Goal: Task Accomplishment & Management: Manage account settings

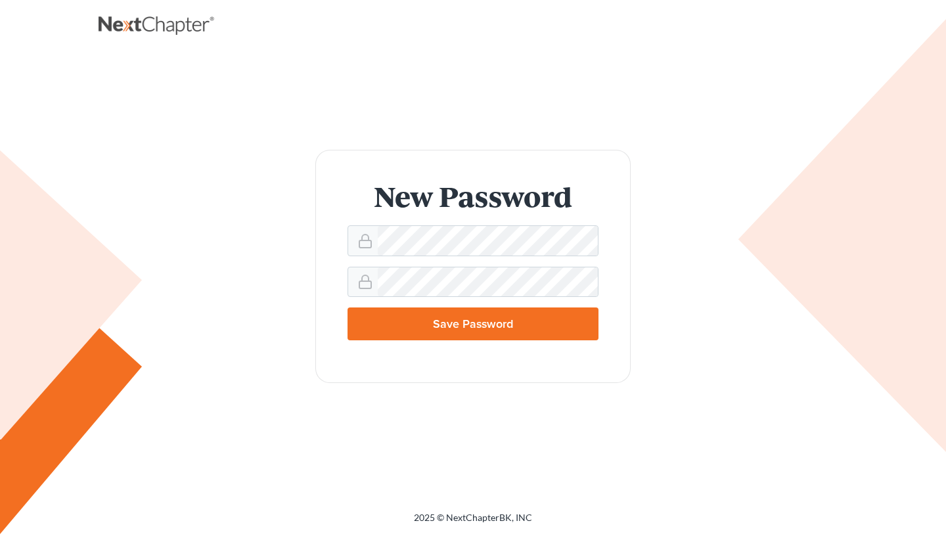
click at [426, 327] on input "Save Password" at bounding box center [473, 324] width 251 height 33
type input "Thinking..."
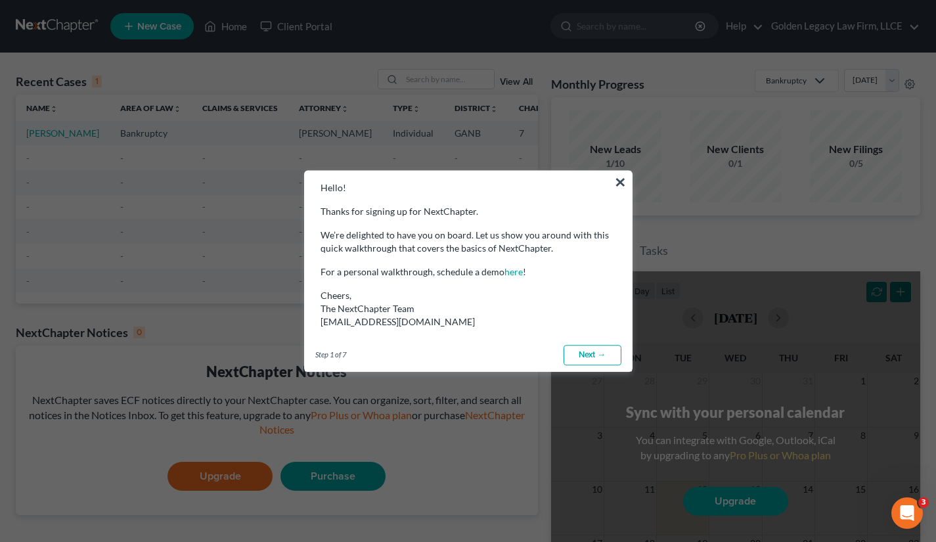
click at [593, 347] on link "Next →" at bounding box center [593, 355] width 58 height 21
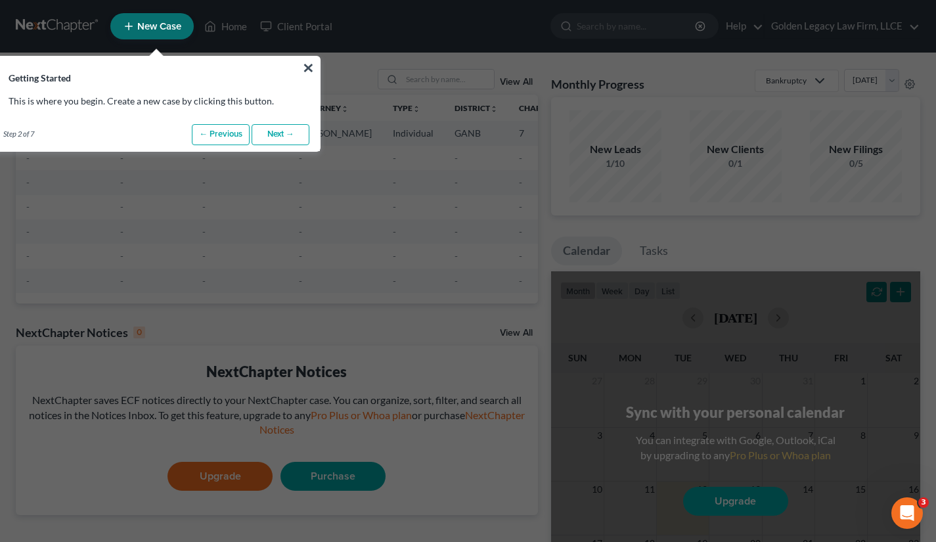
click at [264, 131] on link "Next →" at bounding box center [281, 134] width 58 height 21
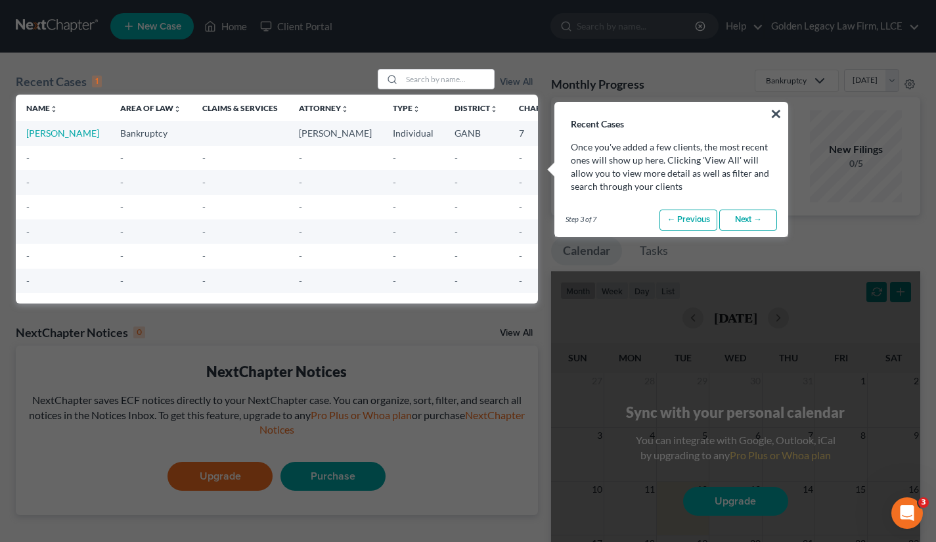
click at [743, 214] on link "Next →" at bounding box center [749, 220] width 58 height 21
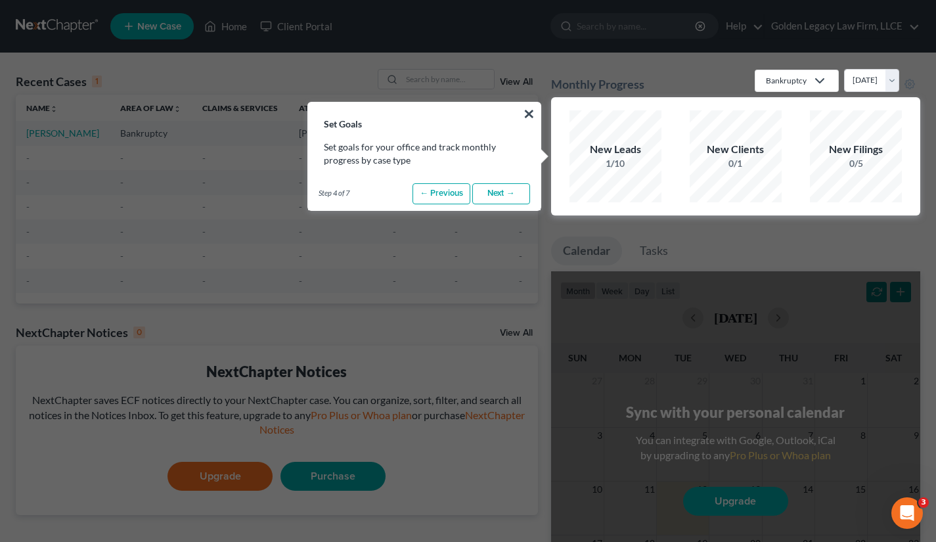
click at [505, 196] on link "Next →" at bounding box center [501, 193] width 58 height 21
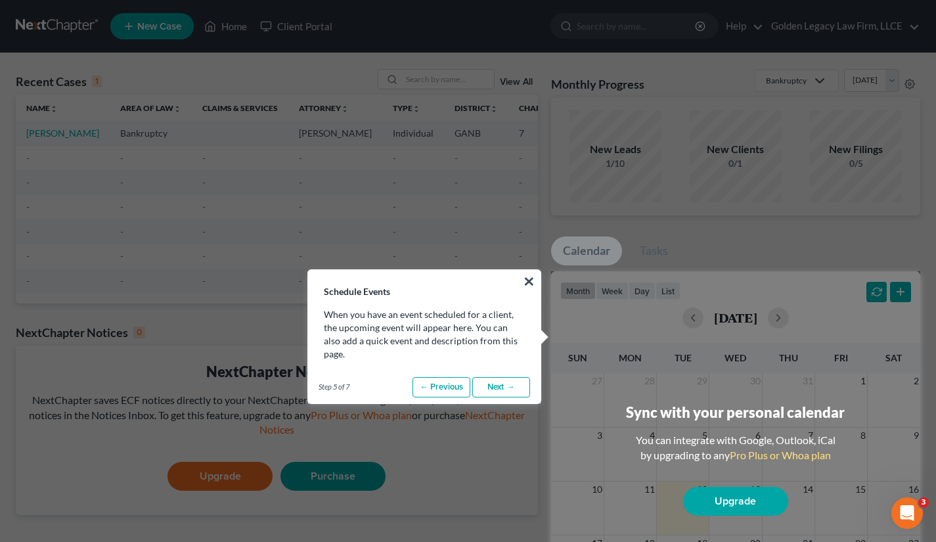
click at [509, 377] on link "Next →" at bounding box center [501, 387] width 58 height 21
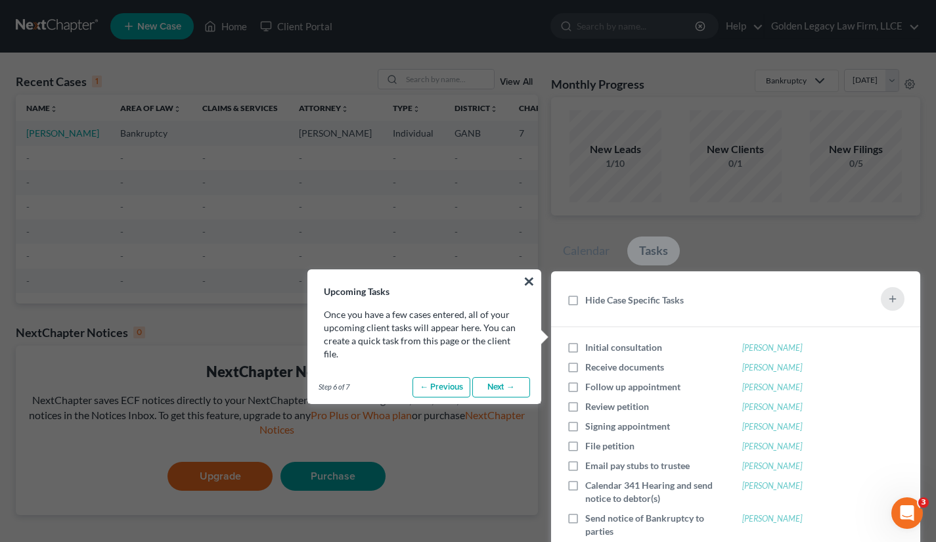
click at [499, 377] on link "Next →" at bounding box center [501, 387] width 58 height 21
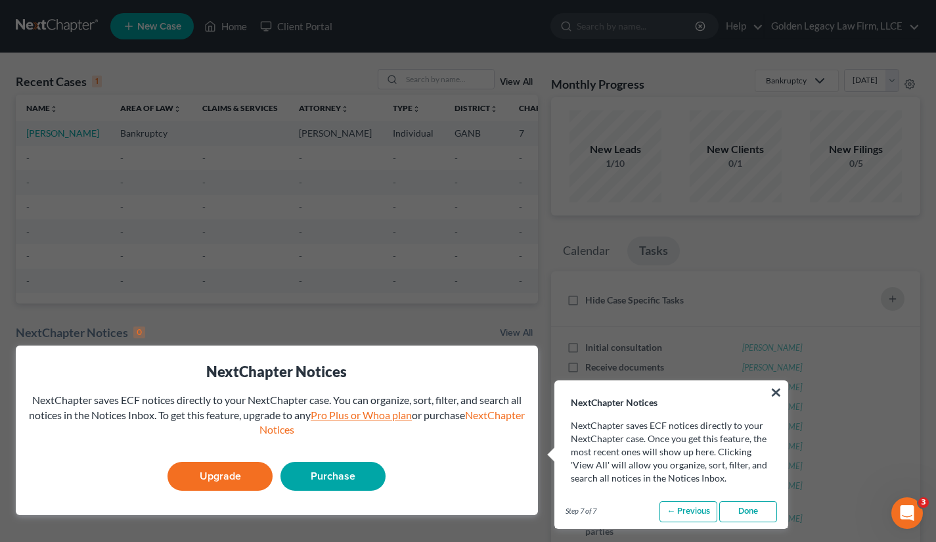
click at [391, 421] on link "Pro Plus or Whoa plan" at bounding box center [361, 415] width 101 height 12
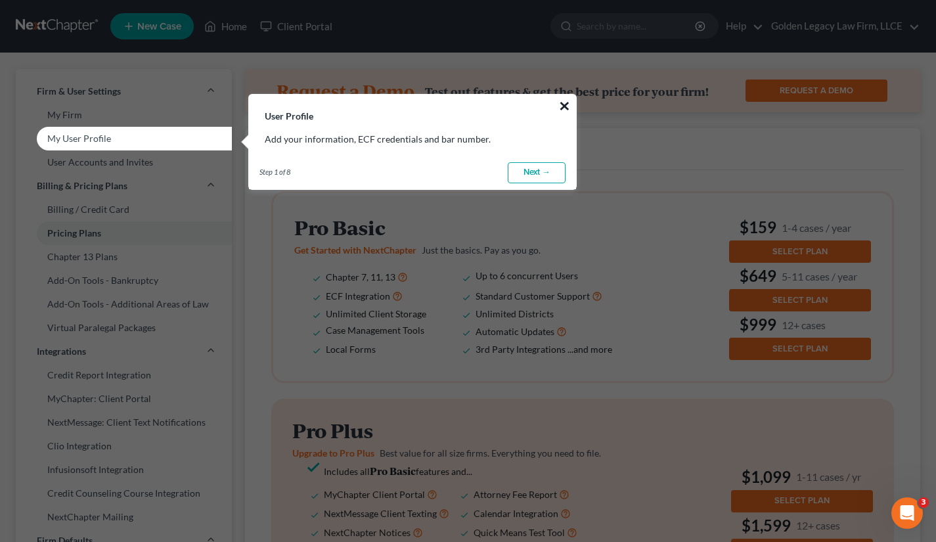
click at [564, 104] on button "×" at bounding box center [565, 105] width 12 height 21
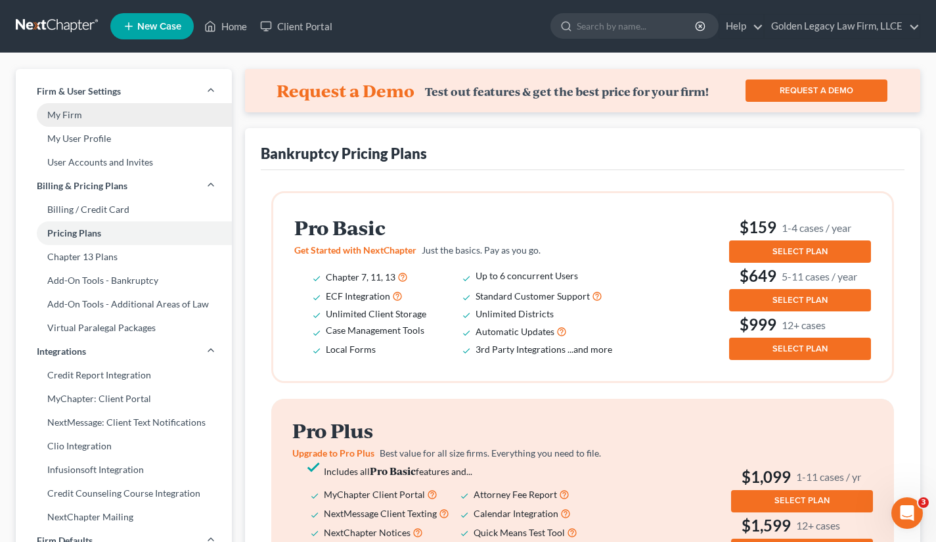
click at [72, 118] on link "My Firm" at bounding box center [124, 115] width 216 height 24
select select "24"
select select "10"
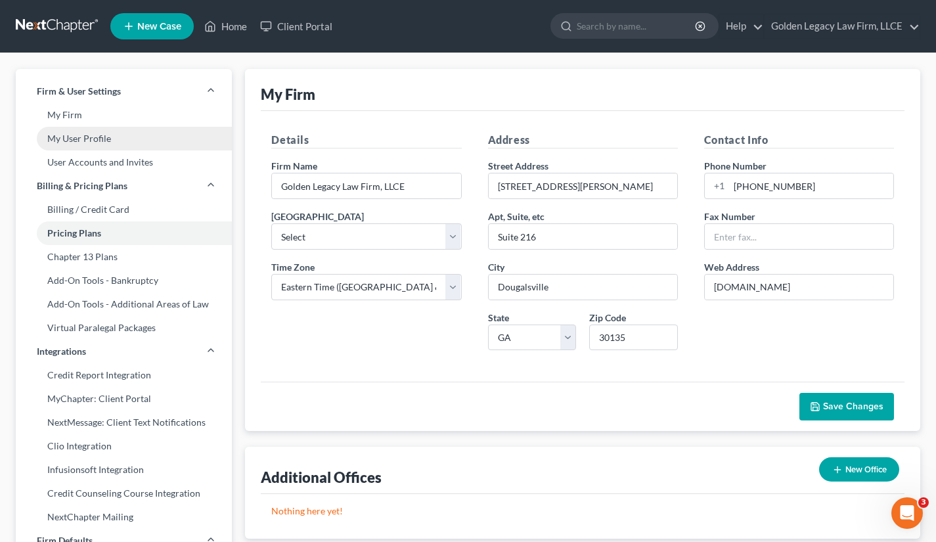
click at [76, 137] on link "My User Profile" at bounding box center [124, 139] width 216 height 24
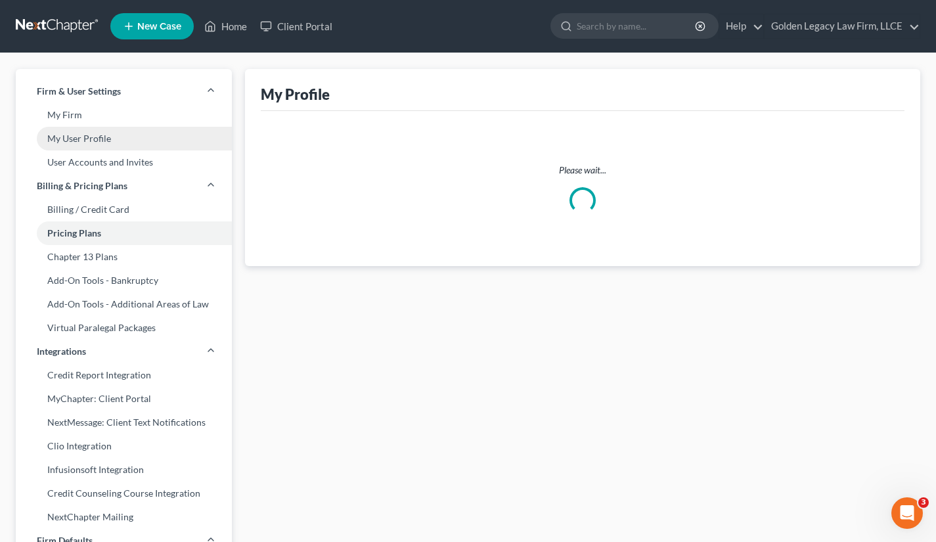
select select "10"
select select "attorney"
select select "0"
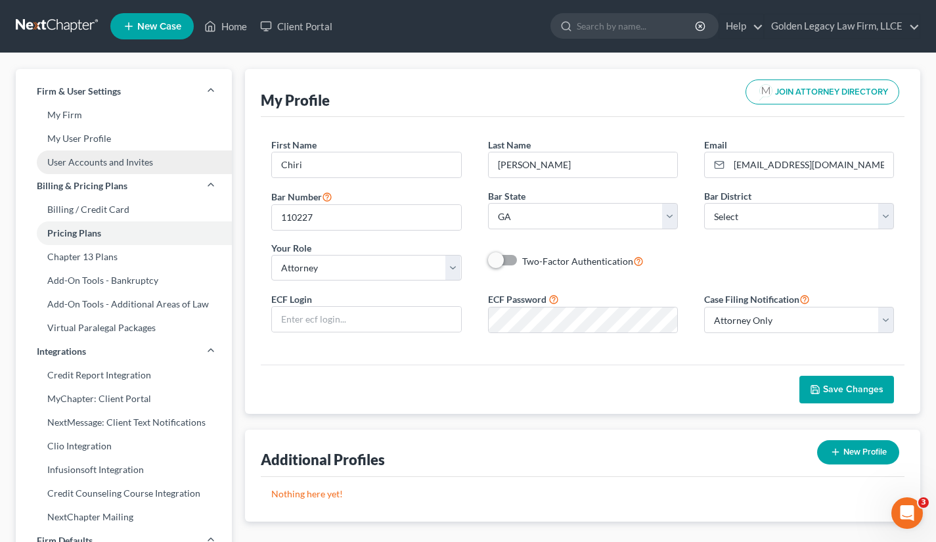
click at [80, 165] on link "User Accounts and Invites" at bounding box center [124, 162] width 216 height 24
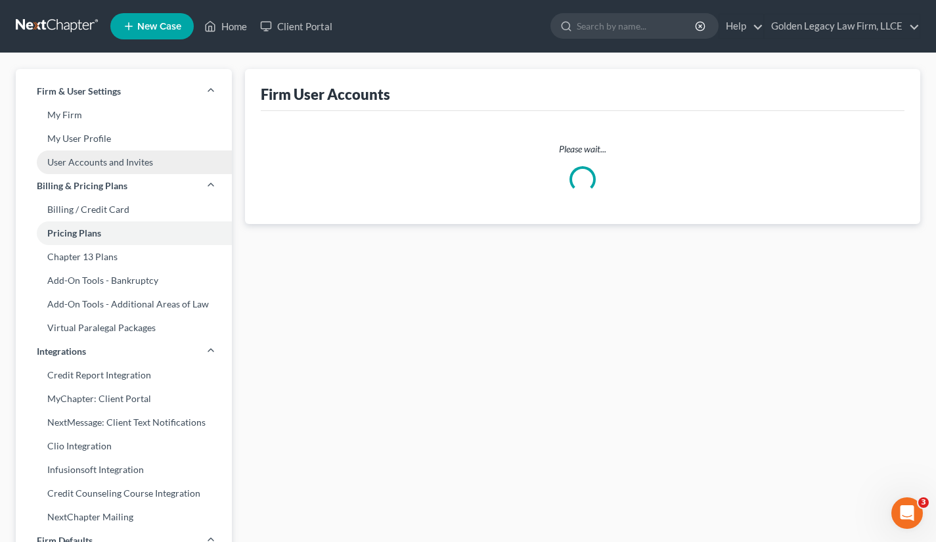
select select "0"
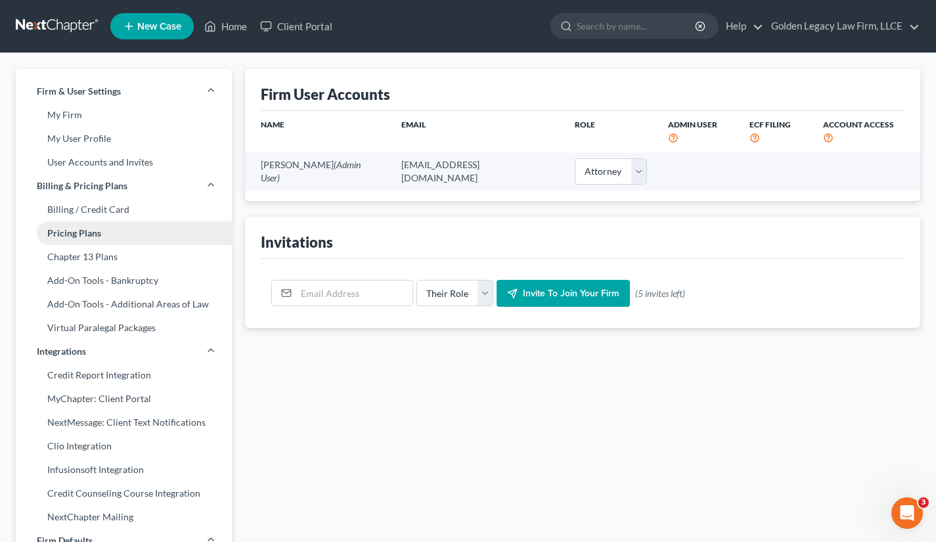
click at [83, 231] on link "Pricing Plans" at bounding box center [124, 233] width 216 height 24
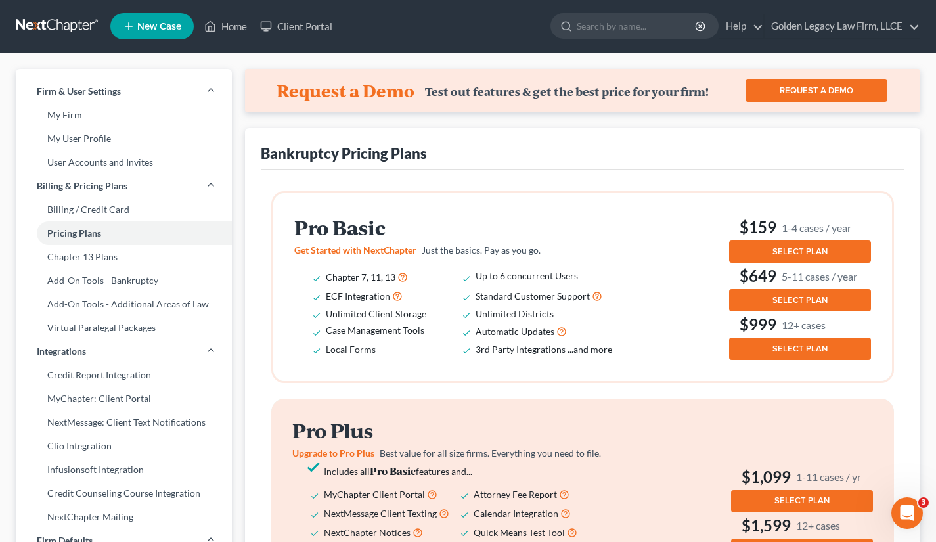
click at [770, 250] on button "SELECT PLAN" at bounding box center [800, 252] width 142 height 22
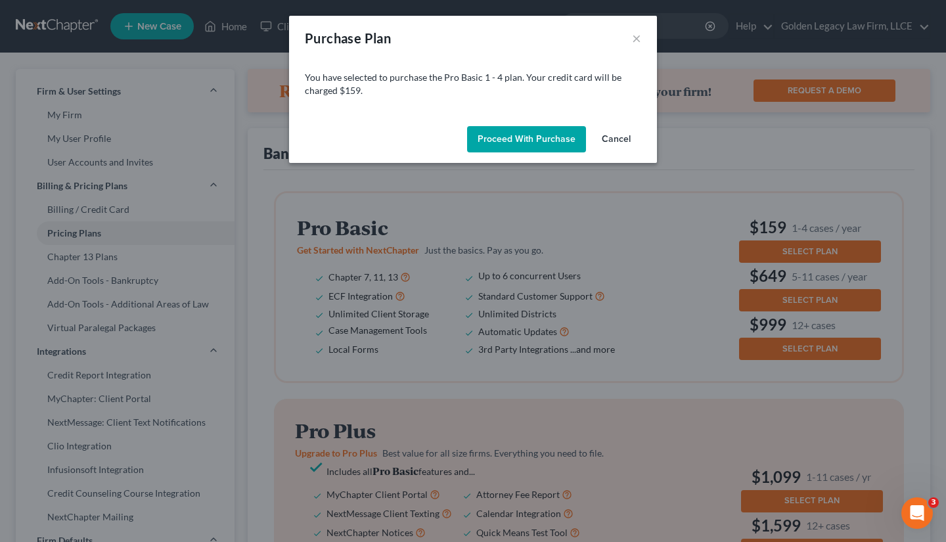
click at [610, 141] on button "Cancel" at bounding box center [616, 139] width 50 height 26
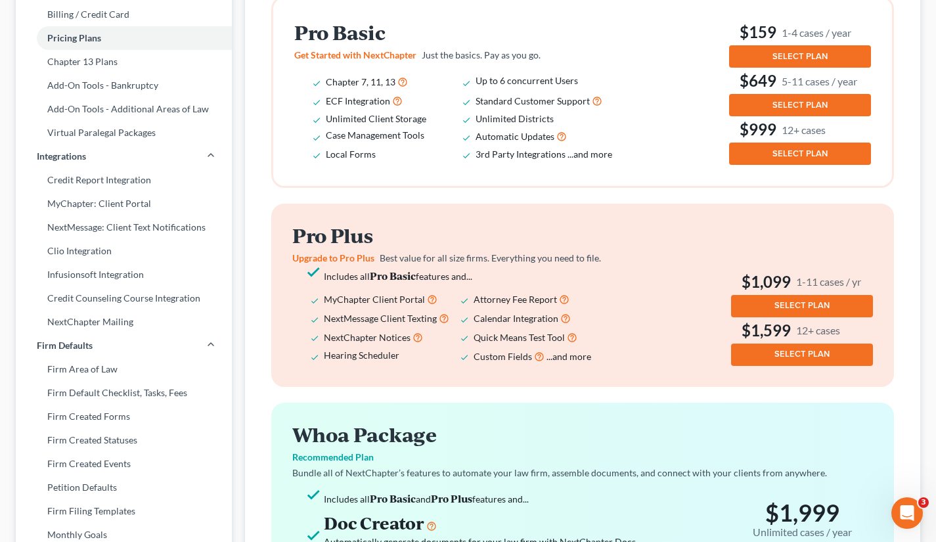
scroll to position [195, 0]
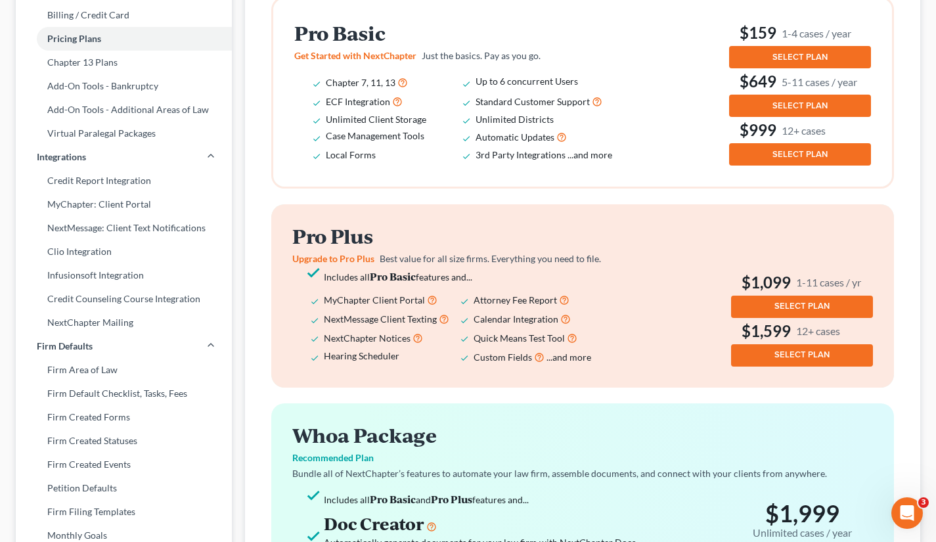
click at [564, 354] on span "...and more" at bounding box center [569, 357] width 45 height 11
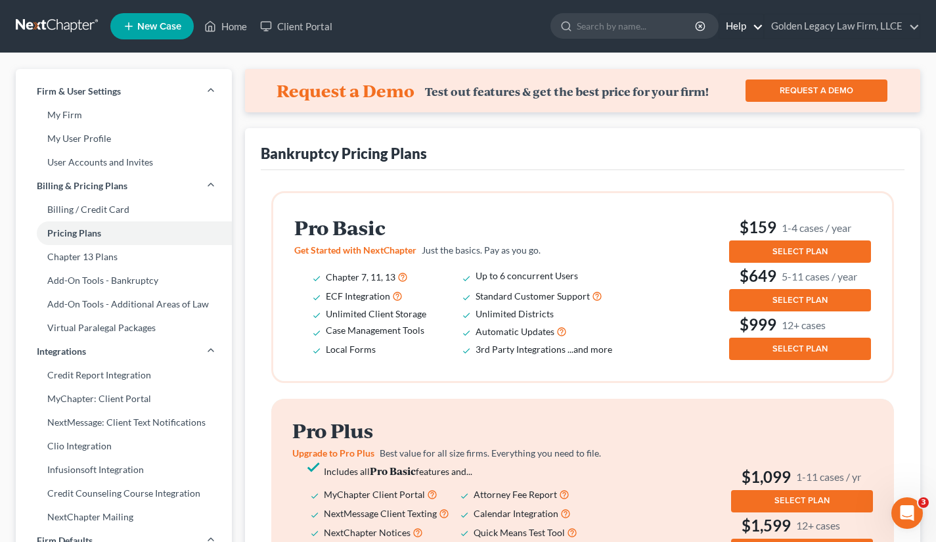
click at [736, 29] on link "Help" at bounding box center [742, 26] width 44 height 24
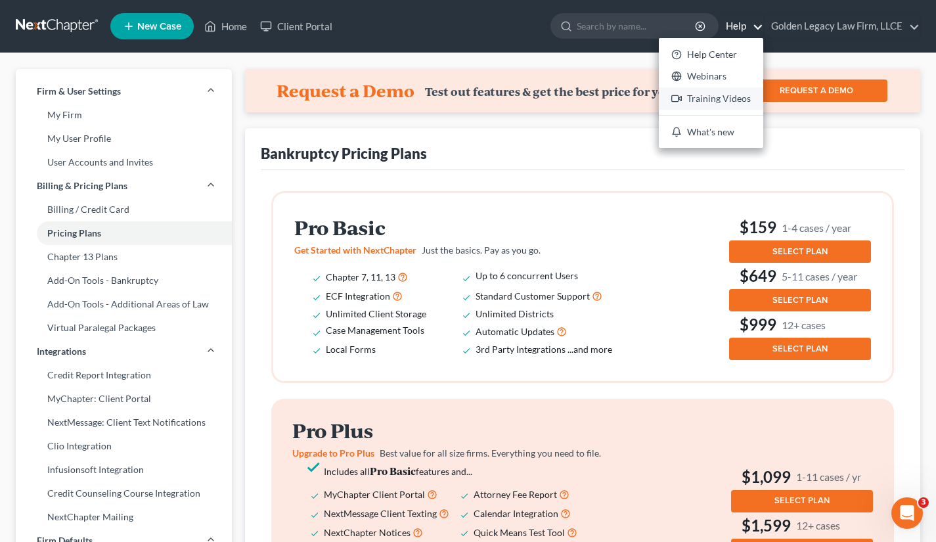
click at [710, 96] on link "Training Videos" at bounding box center [711, 98] width 104 height 22
